Goal: Book appointment/travel/reservation

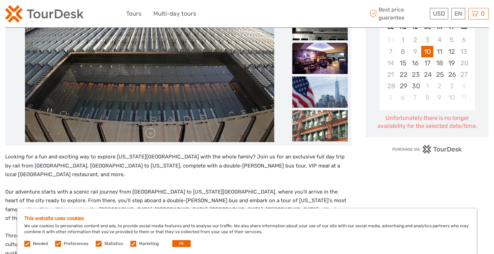
scroll to position [104, 0]
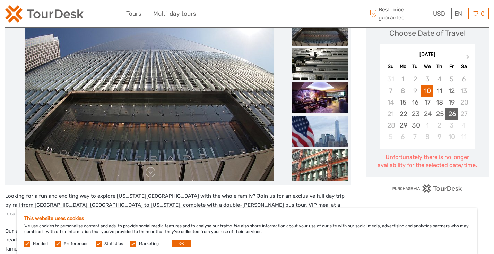
click at [451, 112] on div "26" at bounding box center [452, 113] width 12 height 11
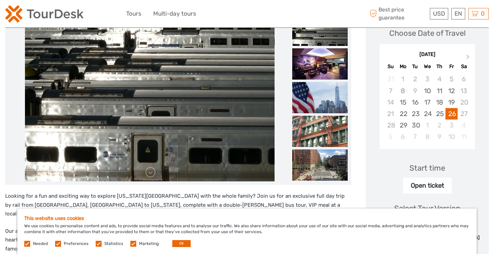
scroll to position [0, 0]
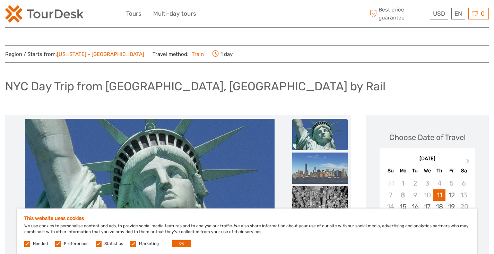
click at [31, 14] on img at bounding box center [44, 13] width 78 height 17
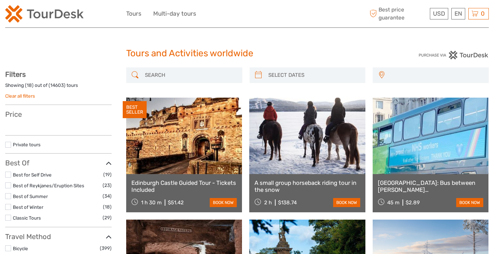
select select
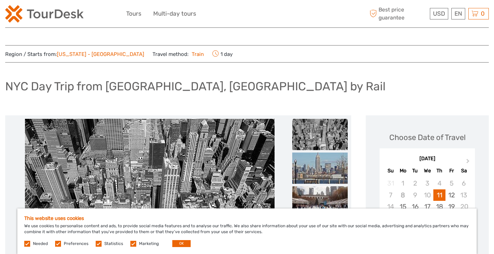
click at [61, 12] on img at bounding box center [44, 13] width 78 height 17
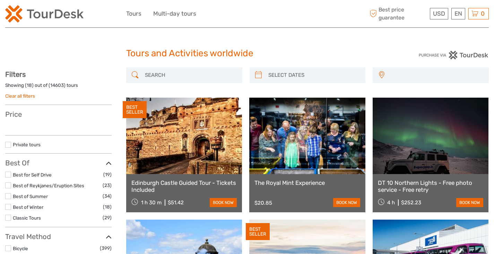
select select
